Goal: Task Accomplishment & Management: Use online tool/utility

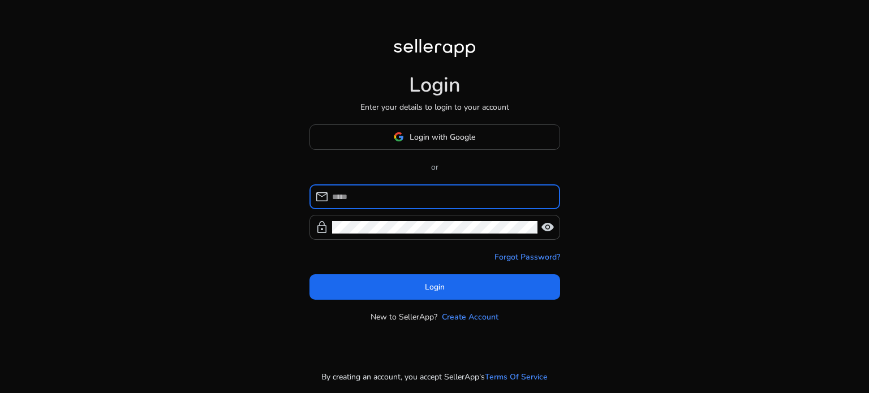
click at [459, 192] on input at bounding box center [441, 197] width 219 height 12
type input "**********"
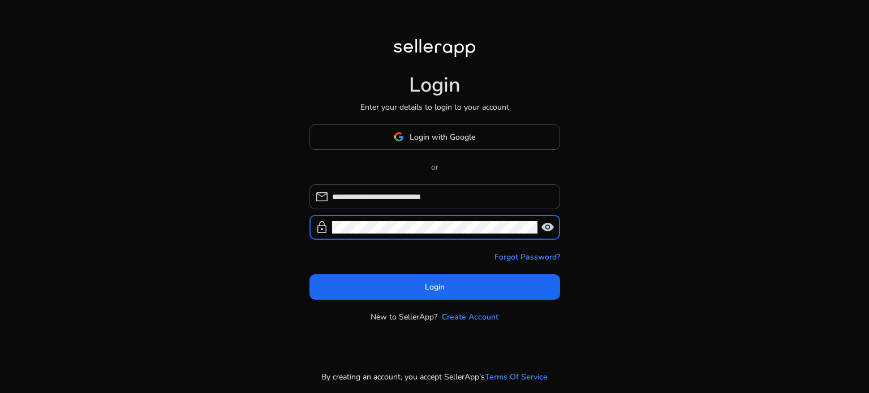
click button "Login" at bounding box center [434, 286] width 251 height 25
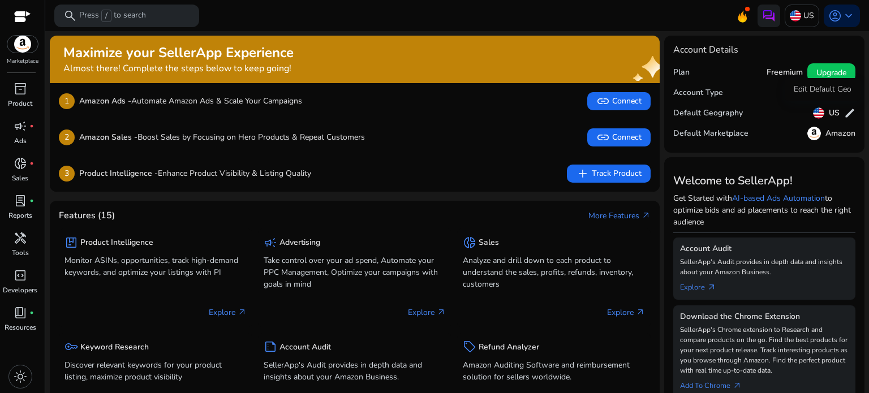
click at [848, 108] on span "edit" at bounding box center [849, 112] width 11 height 11
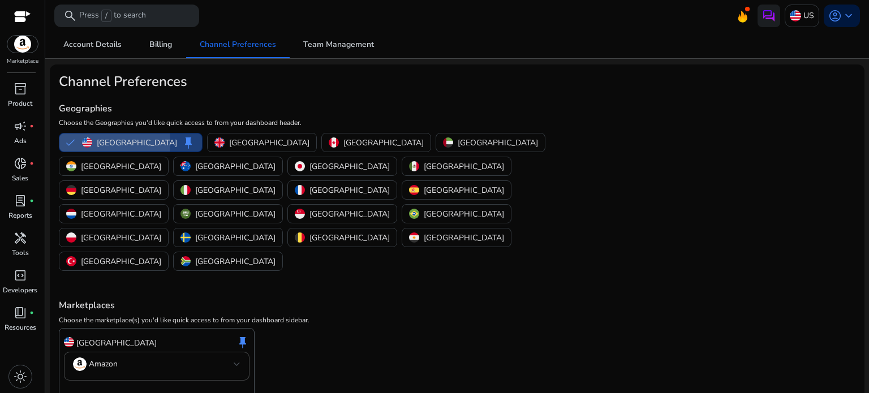
click at [70, 142] on button "United States keep" at bounding box center [130, 142] width 143 height 18
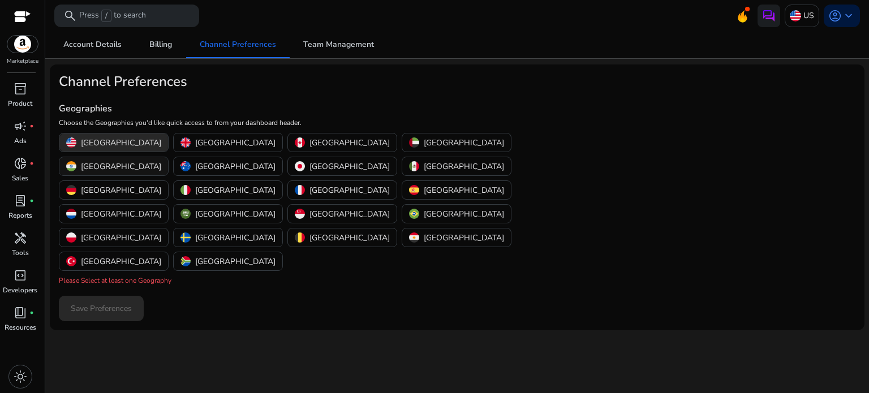
click at [76, 161] on img "button" at bounding box center [71, 166] width 10 height 10
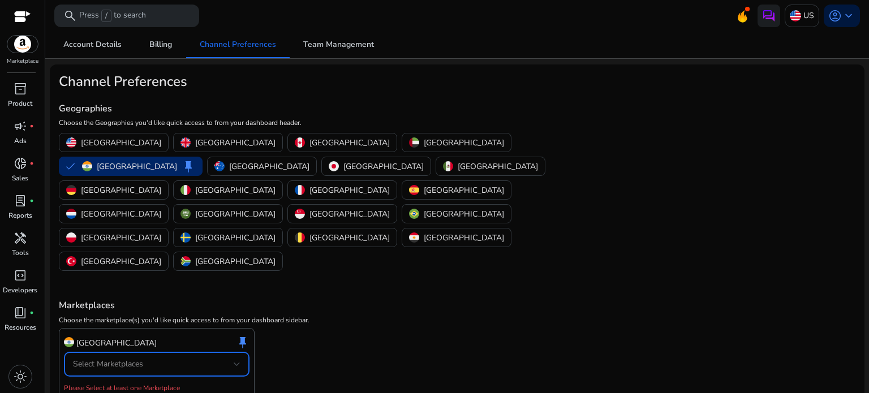
click at [137, 359] on span "Select Marketplaces" at bounding box center [108, 364] width 70 height 11
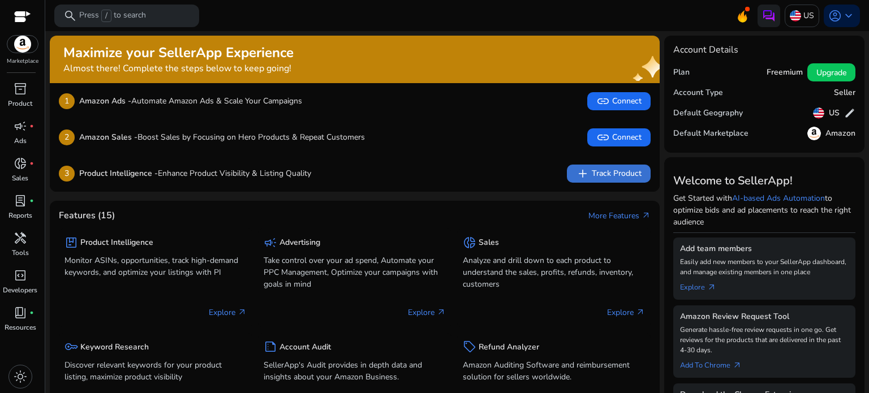
click at [610, 168] on span "add Track Product" at bounding box center [609, 174] width 66 height 14
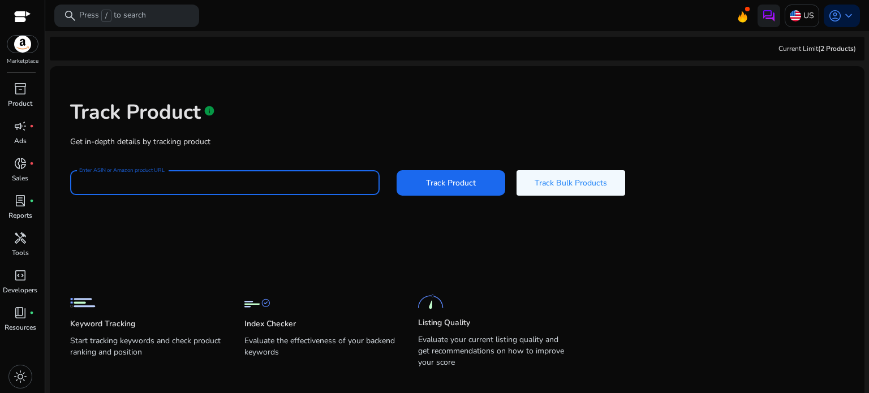
click at [263, 180] on input "Enter ASIN or Amazon product URL" at bounding box center [224, 182] width 291 height 12
